Goal: Task Accomplishment & Management: Use online tool/utility

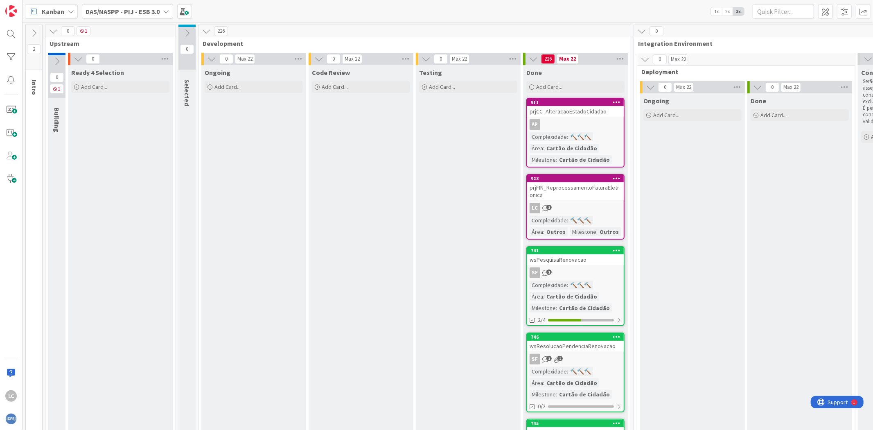
click at [12, 419] on img at bounding box center [10, 418] width 11 height 11
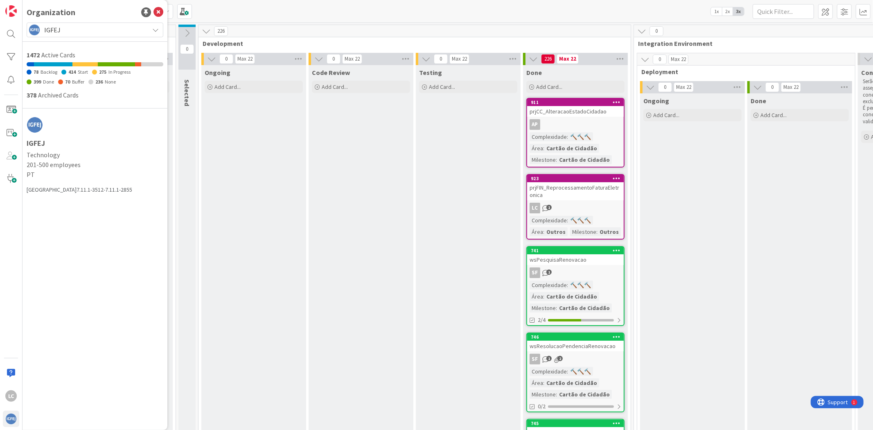
click at [142, 28] on span "IGFEJ" at bounding box center [94, 29] width 101 height 11
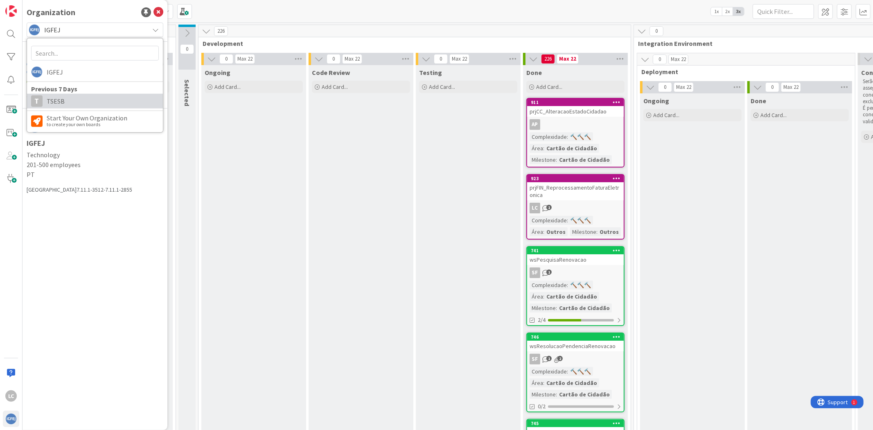
click at [87, 97] on span "TSESB" at bounding box center [103, 101] width 112 height 12
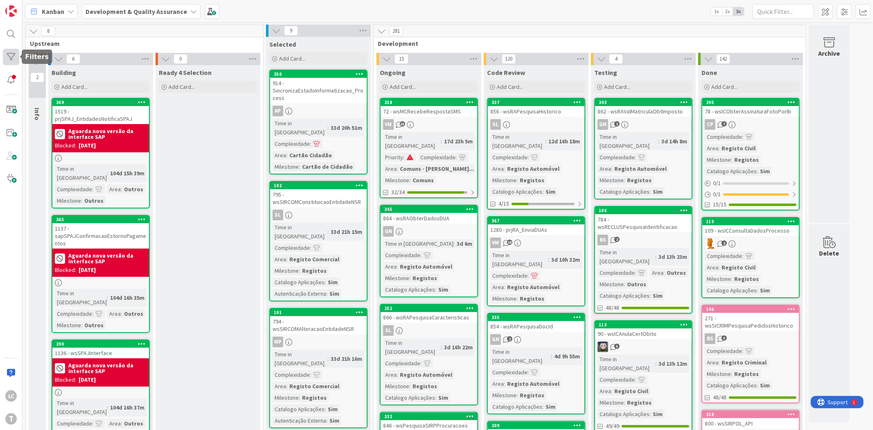
click at [10, 60] on div at bounding box center [11, 57] width 16 height 16
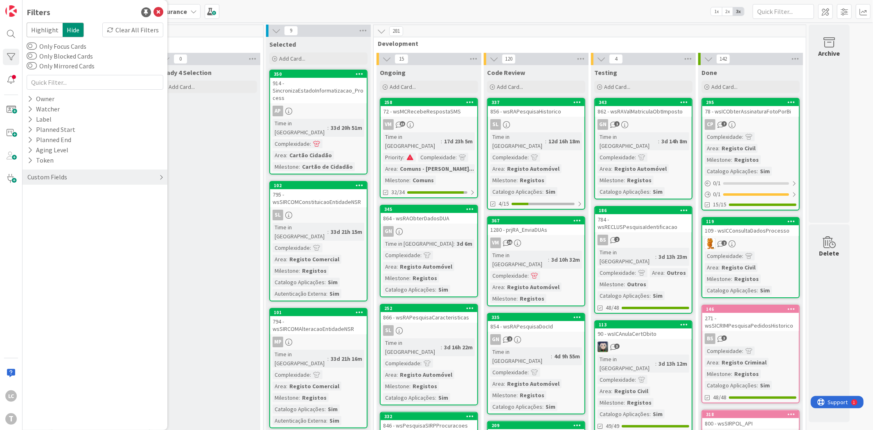
click at [70, 174] on div "Custom Fields" at bounding box center [95, 176] width 145 height 15
click at [66, 196] on div "Priority" at bounding box center [95, 194] width 145 height 10
click at [61, 206] on span "Critical" at bounding box center [53, 206] width 30 height 11
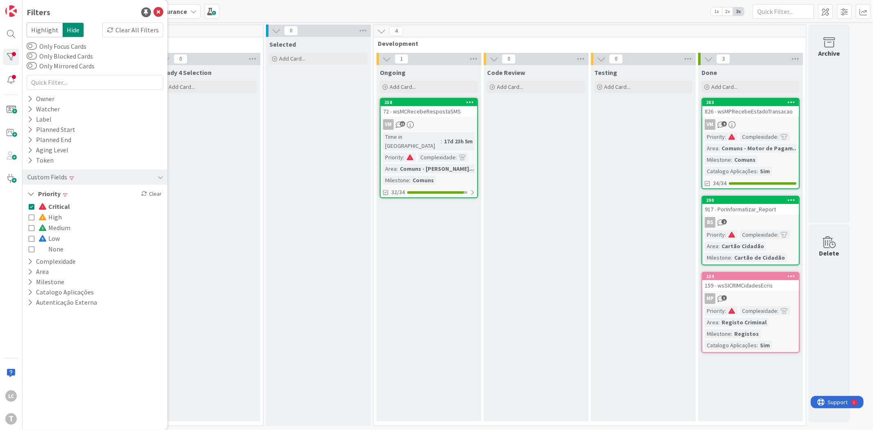
click at [61, 206] on span "Critical" at bounding box center [54, 206] width 32 height 11
